Goal: Task Accomplishment & Management: Complete application form

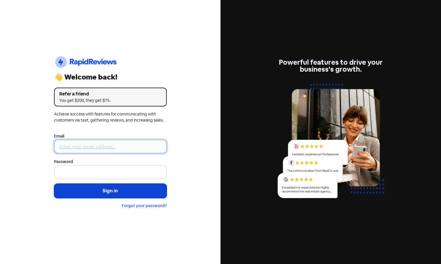
type input "[PERSON_NAME][EMAIL_ADDRESS][DOMAIN_NAME]"
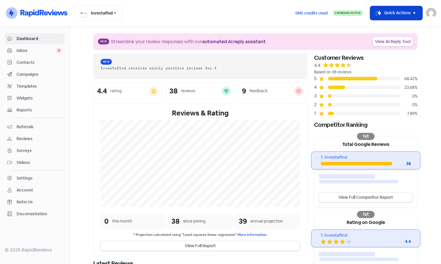
click at [395, 11] on button "Icon For Thunder-move Quick Actions" at bounding box center [396, 13] width 52 height 14
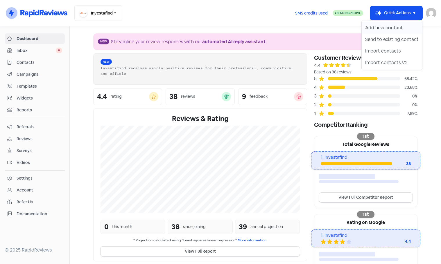
click at [392, 28] on button "Add new contact" at bounding box center [392, 28] width 60 height 12
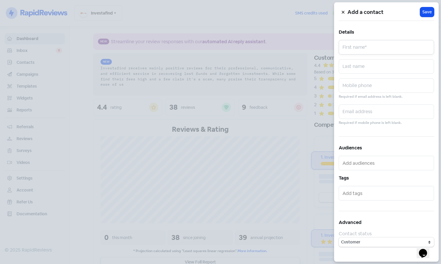
click at [360, 50] on input "text" at bounding box center [386, 47] width 95 height 15
paste input "[PERSON_NAME]"
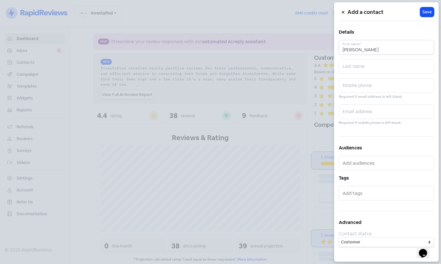
type input "[PERSON_NAME]"
click at [358, 68] on input "text" at bounding box center [386, 66] width 95 height 15
paste input "Duke -"
type input "Duke"
click at [350, 113] on input "text" at bounding box center [386, 112] width 95 height 15
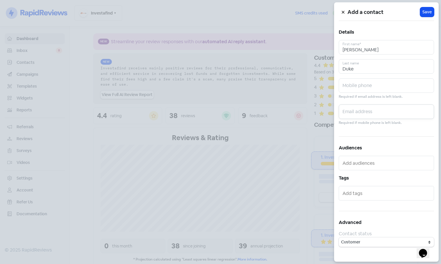
paste input "[EMAIL_ADDRESS][DOMAIN_NAME]"
type input "[EMAIL_ADDRESS][DOMAIN_NAME]"
click at [426, 11] on span "Save" at bounding box center [426, 12] width 9 height 6
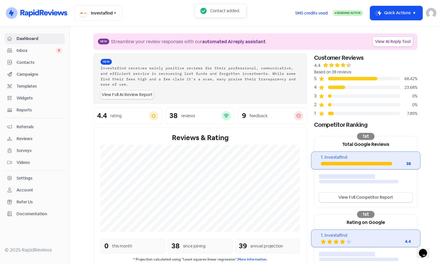
click at [38, 62] on span "Contacts" at bounding box center [40, 63] width 46 height 6
